Goal: Navigation & Orientation: Go to known website

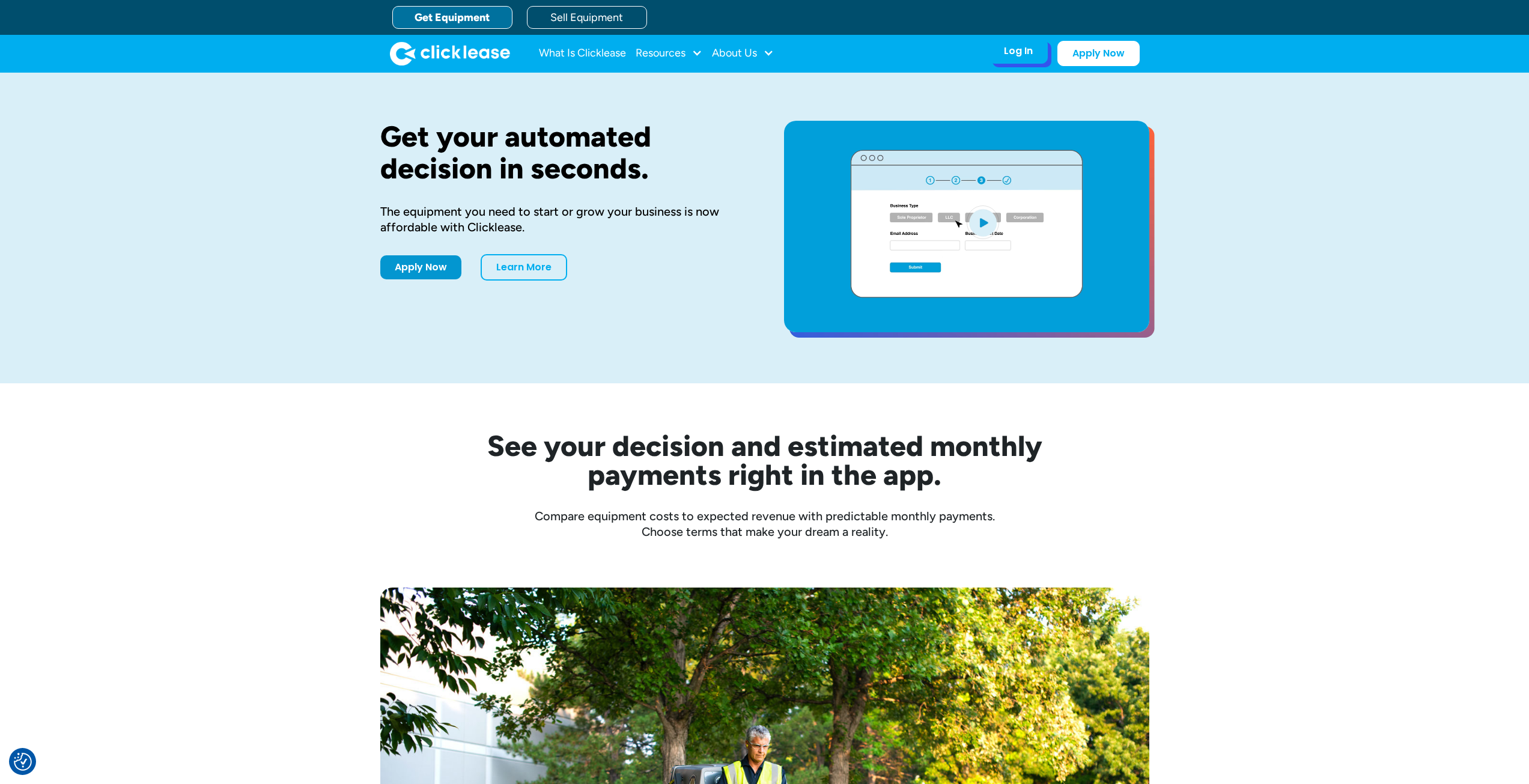
click at [1011, 55] on div "Log In" at bounding box center [1018, 51] width 29 height 12
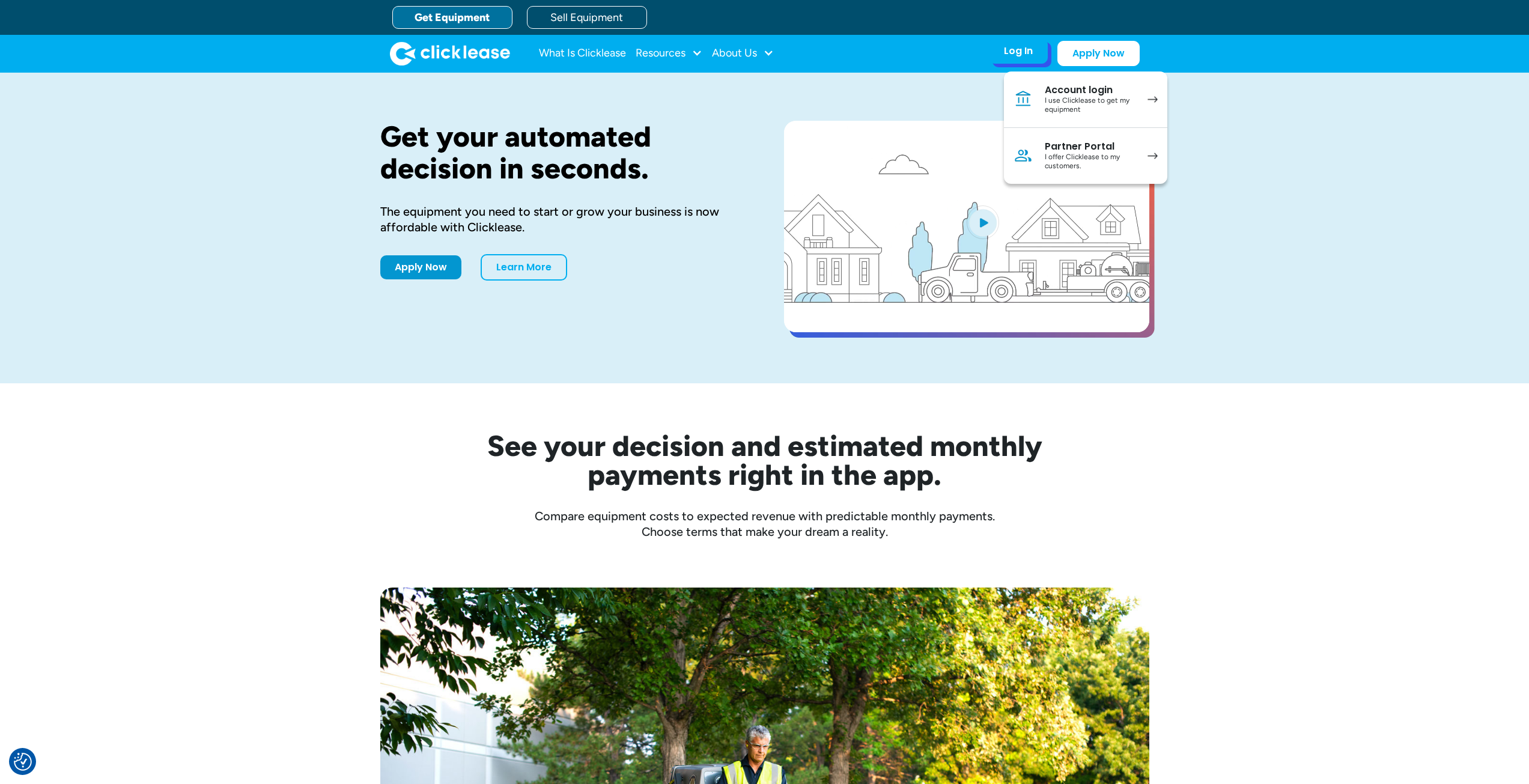
click at [1084, 107] on div "I use Clicklease to get my equipment" at bounding box center [1090, 105] width 91 height 18
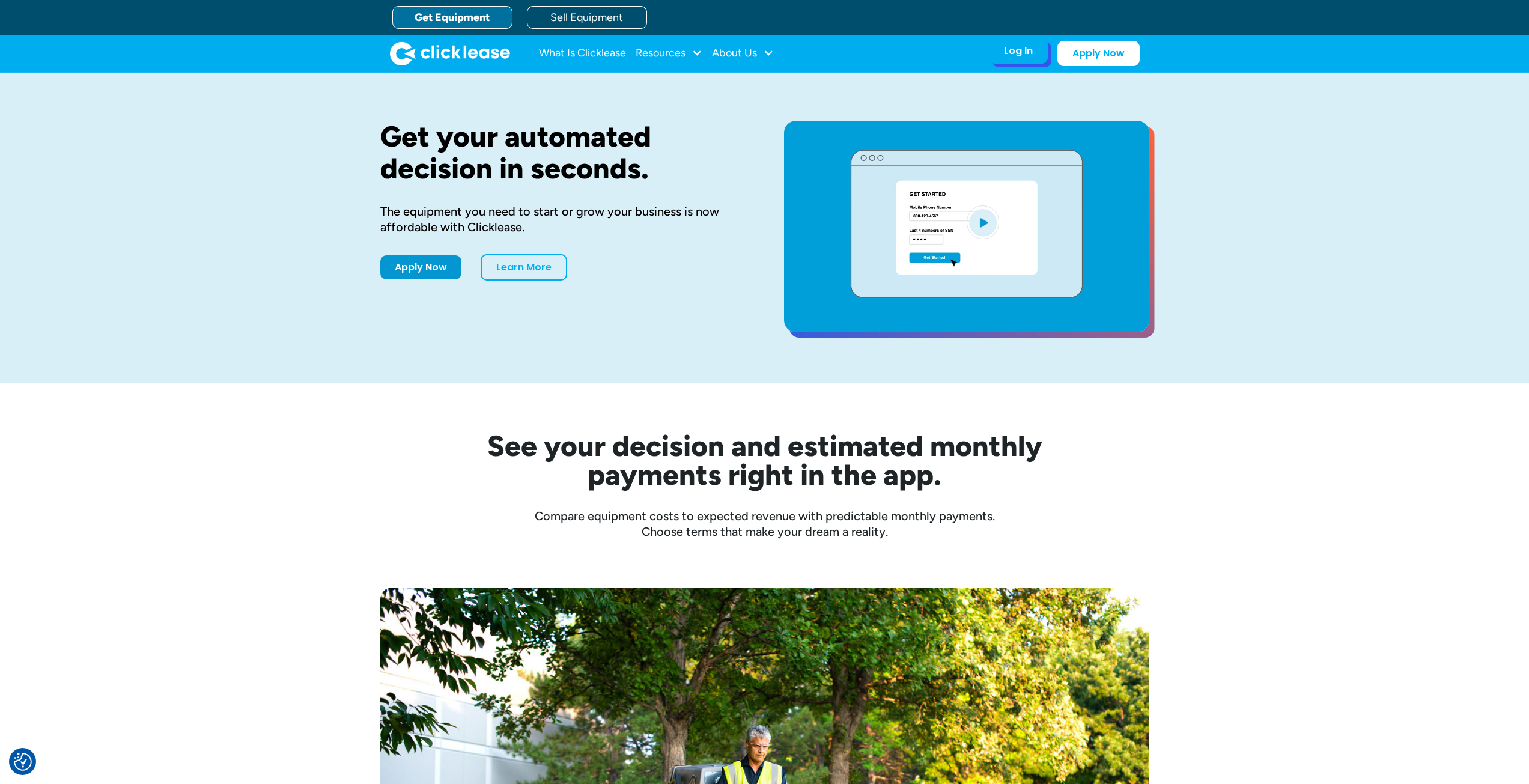
click at [1026, 53] on div "Log In" at bounding box center [1018, 51] width 29 height 12
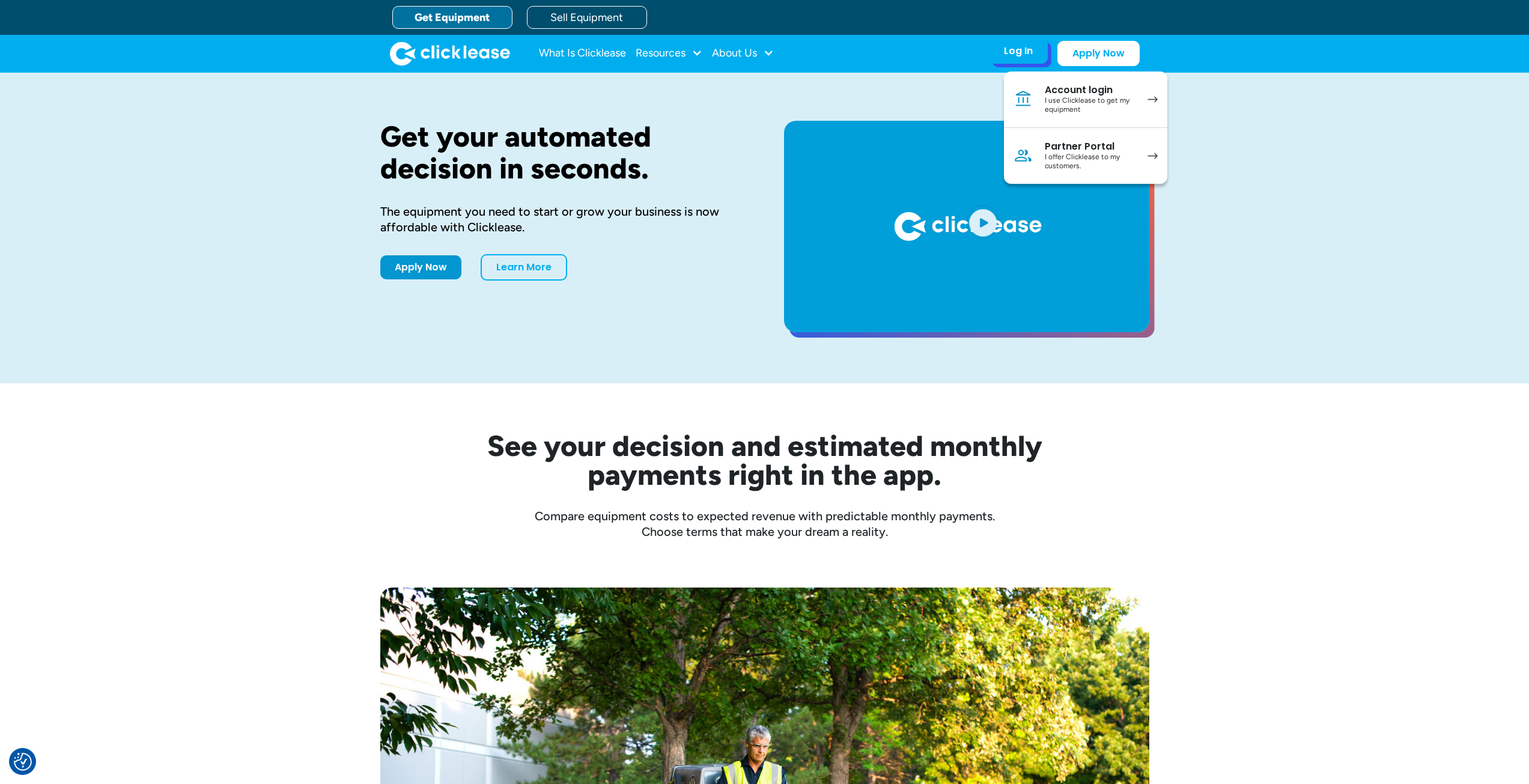
click at [1110, 111] on div "I use Clicklease to get my equipment" at bounding box center [1090, 105] width 91 height 18
